Goal: Find specific page/section: Find specific page/section

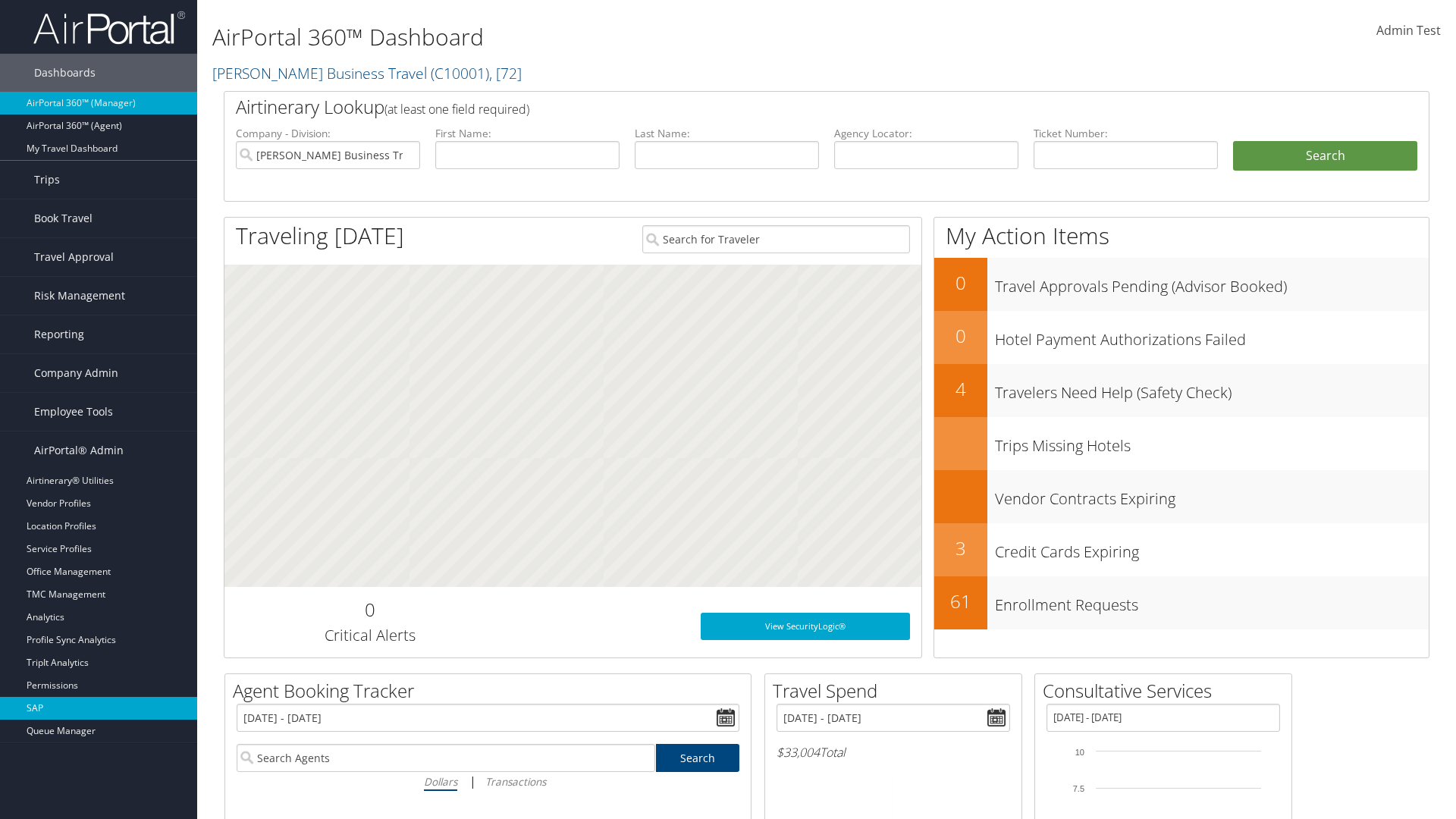
click at [99, 708] on link "SAP" at bounding box center [98, 708] width 197 height 23
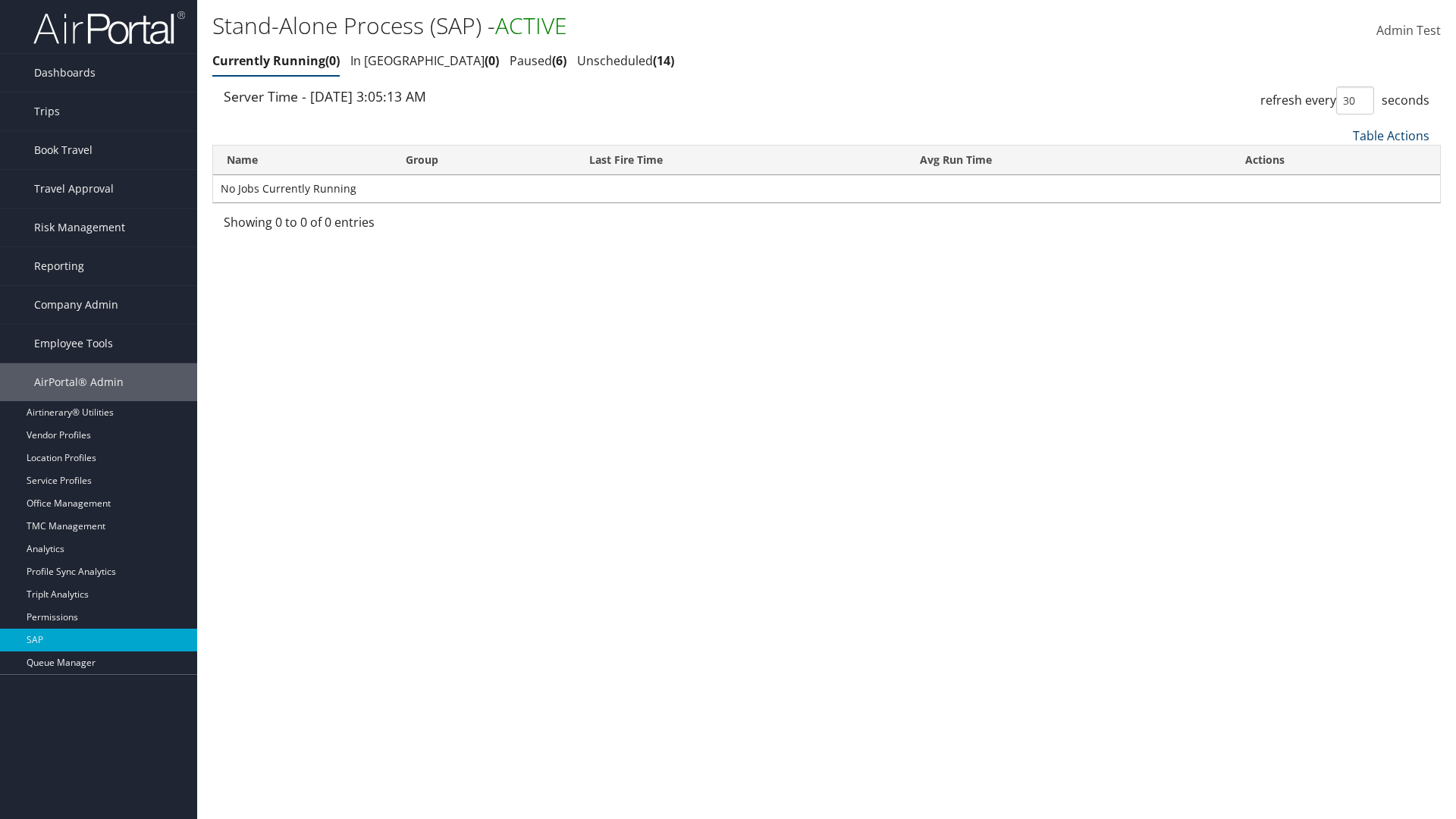
click at [1391, 135] on link "Table Actions" at bounding box center [1391, 136] width 77 height 17
click at [1340, 236] on link "Page Length" at bounding box center [1340, 237] width 199 height 26
click at [1391, 135] on link "Table Actions" at bounding box center [1391, 136] width 77 height 17
click at [1340, 236] on link "Page Length" at bounding box center [1340, 237] width 199 height 26
click at [1391, 135] on link "Table Actions" at bounding box center [1391, 136] width 77 height 17
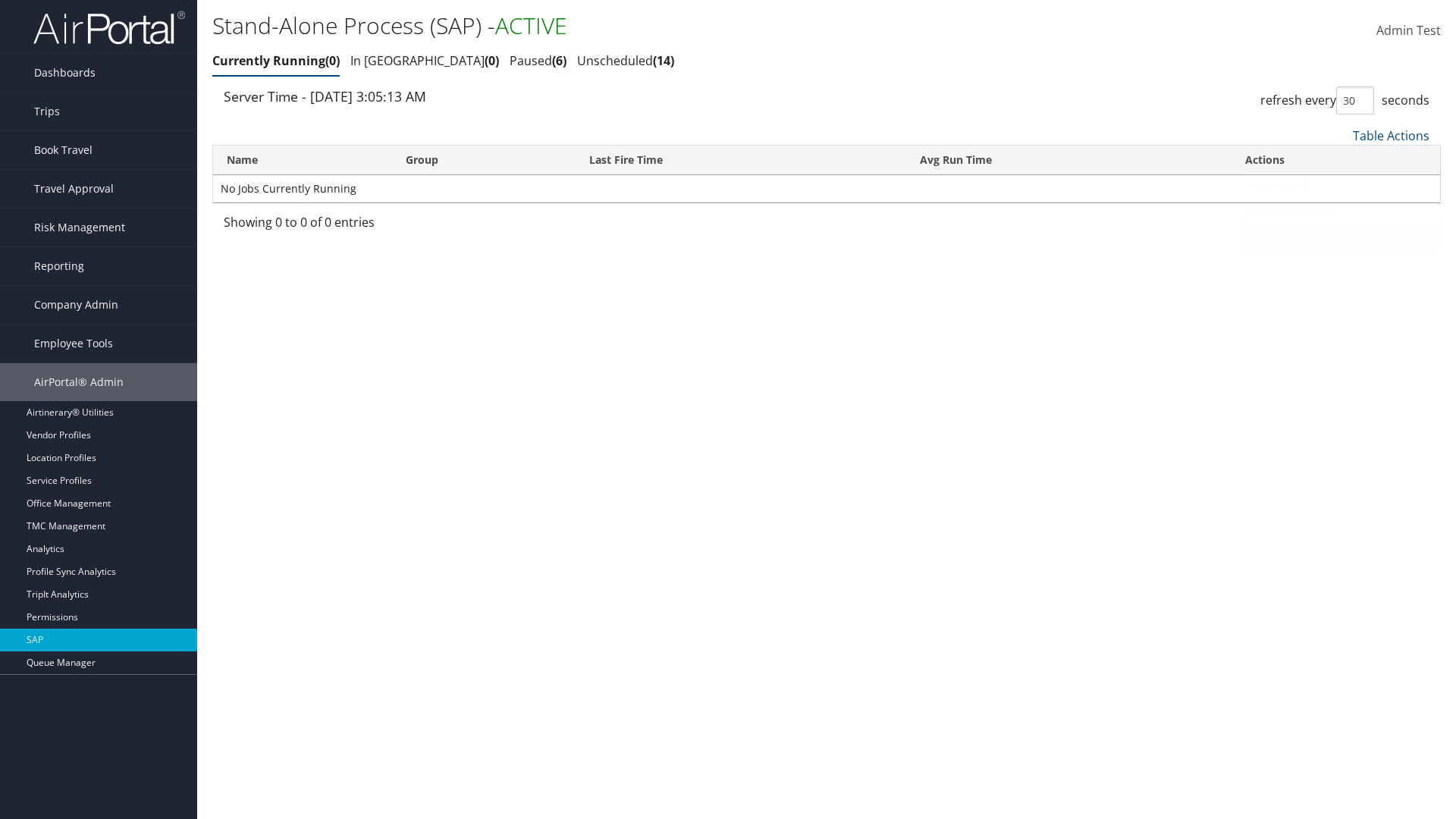
click at [1340, 236] on link "Page Length" at bounding box center [1340, 237] width 199 height 26
